Goal: Task Accomplishment & Management: Manage account settings

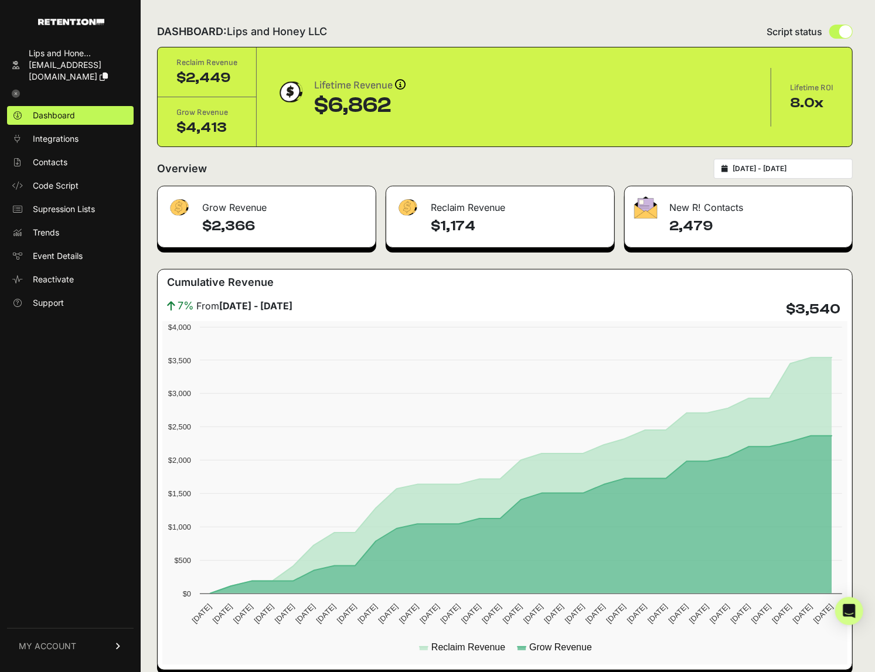
click at [96, 21] on img at bounding box center [71, 22] width 66 height 6
click at [106, 56] on div "Lips and Hone..." at bounding box center [79, 53] width 100 height 12
click at [78, 653] on link "MY ACCOUNT" at bounding box center [70, 646] width 127 height 36
click at [97, 506] on link "MY ACCOUNT" at bounding box center [70, 510] width 127 height 36
click at [11, 93] on link at bounding box center [70, 93] width 127 height 15
